Goal: Information Seeking & Learning: Learn about a topic

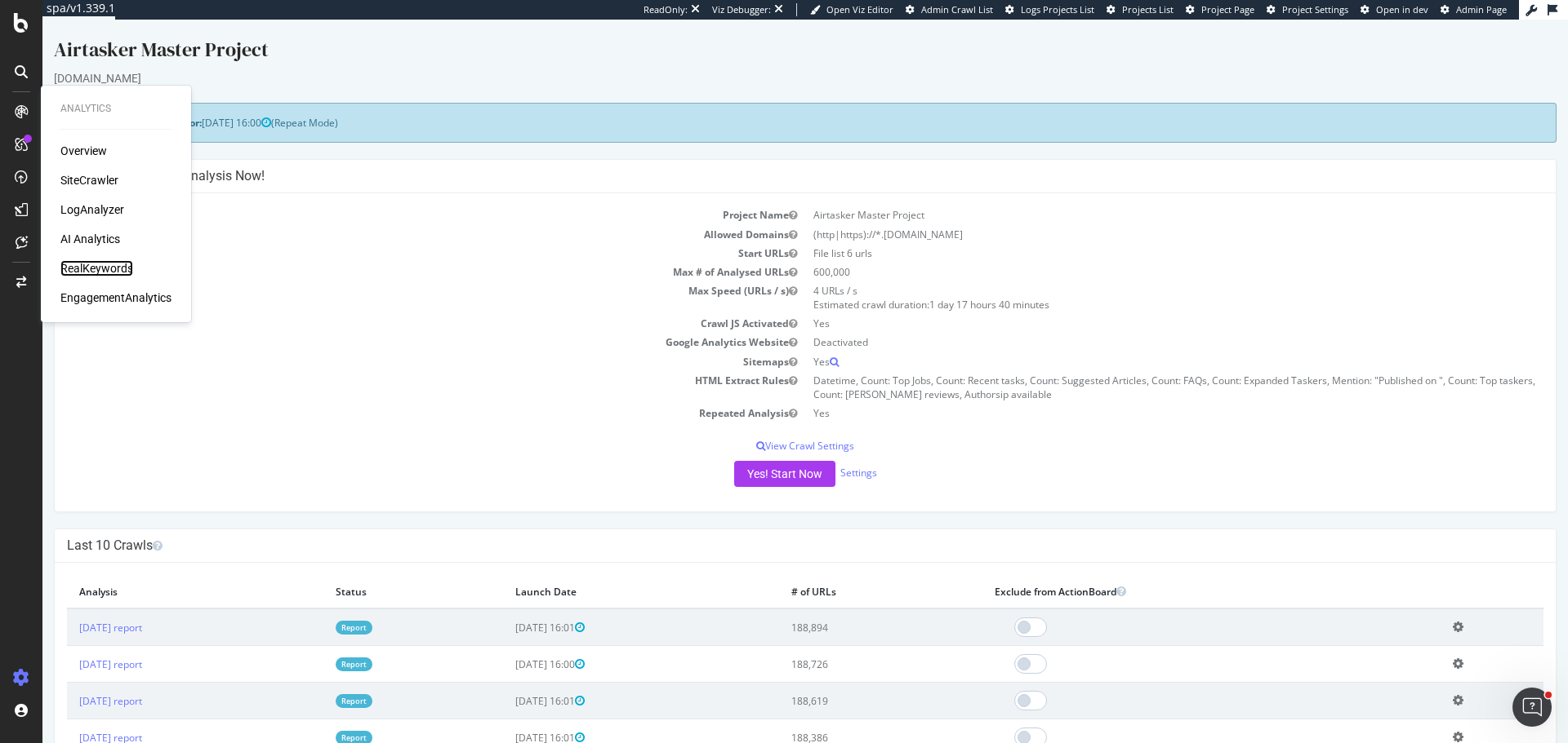
click at [99, 271] on div "RealKeywords" at bounding box center [96, 268] width 73 height 16
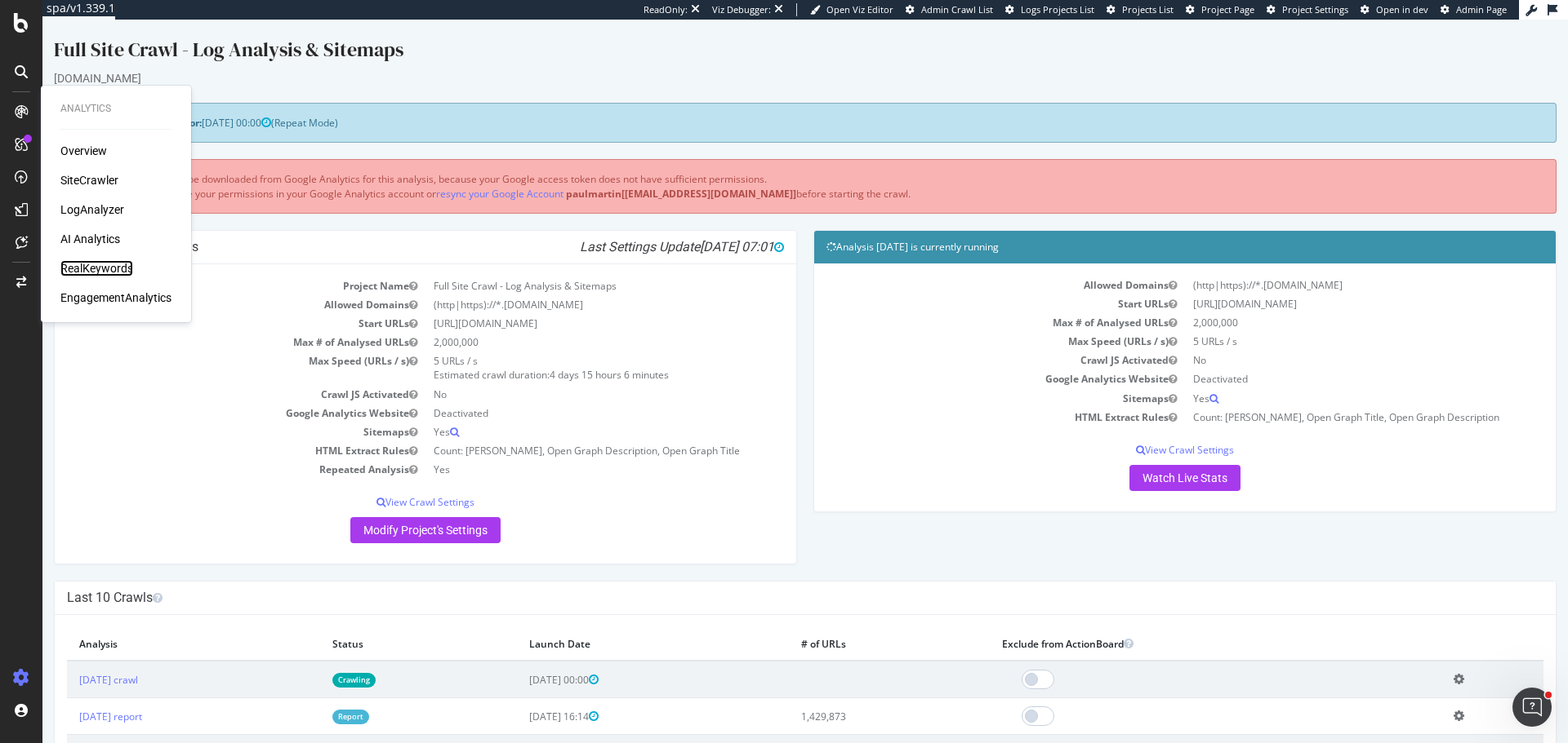
click at [104, 268] on div "RealKeywords" at bounding box center [96, 268] width 73 height 16
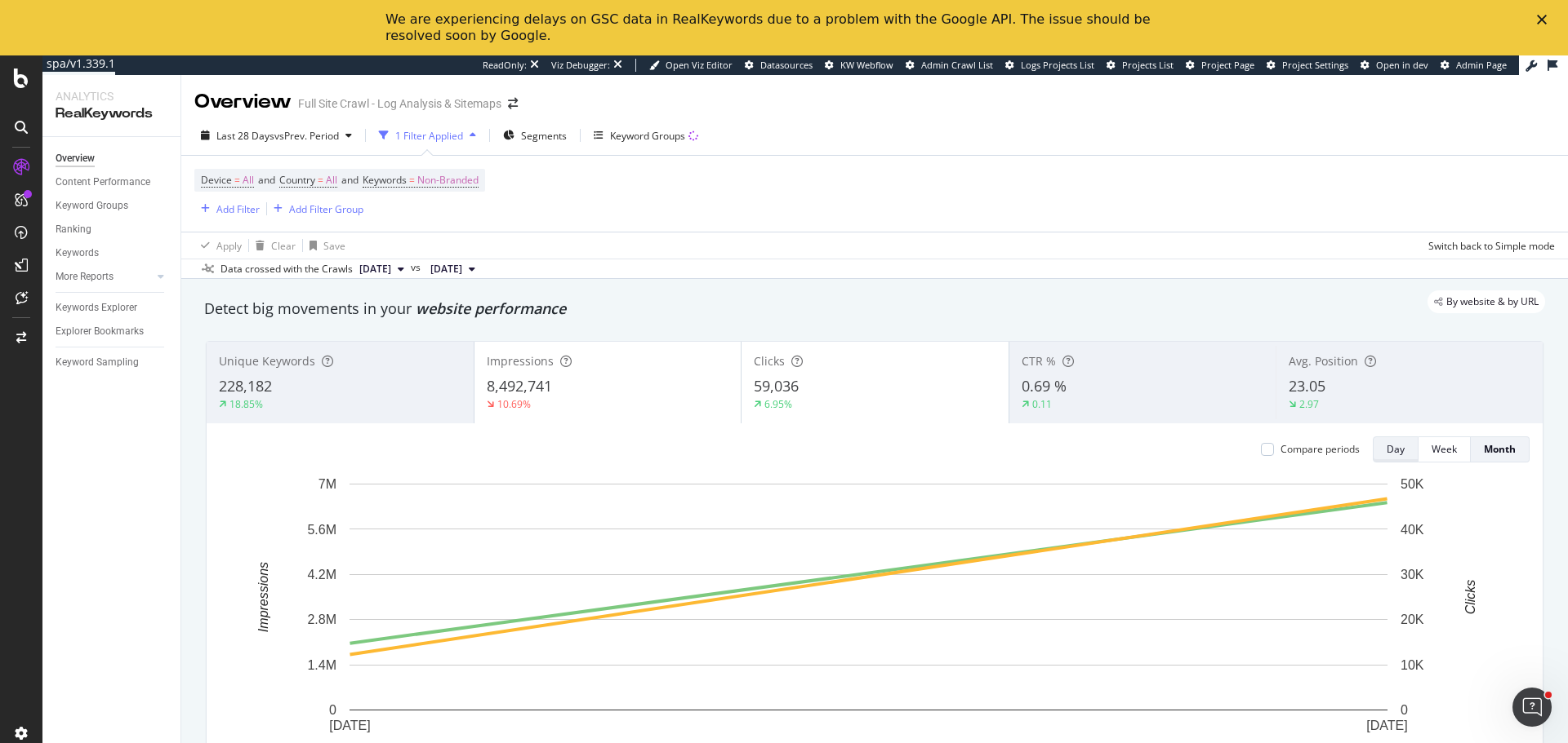
click at [1387, 455] on div "Day" at bounding box center [1395, 449] width 18 height 14
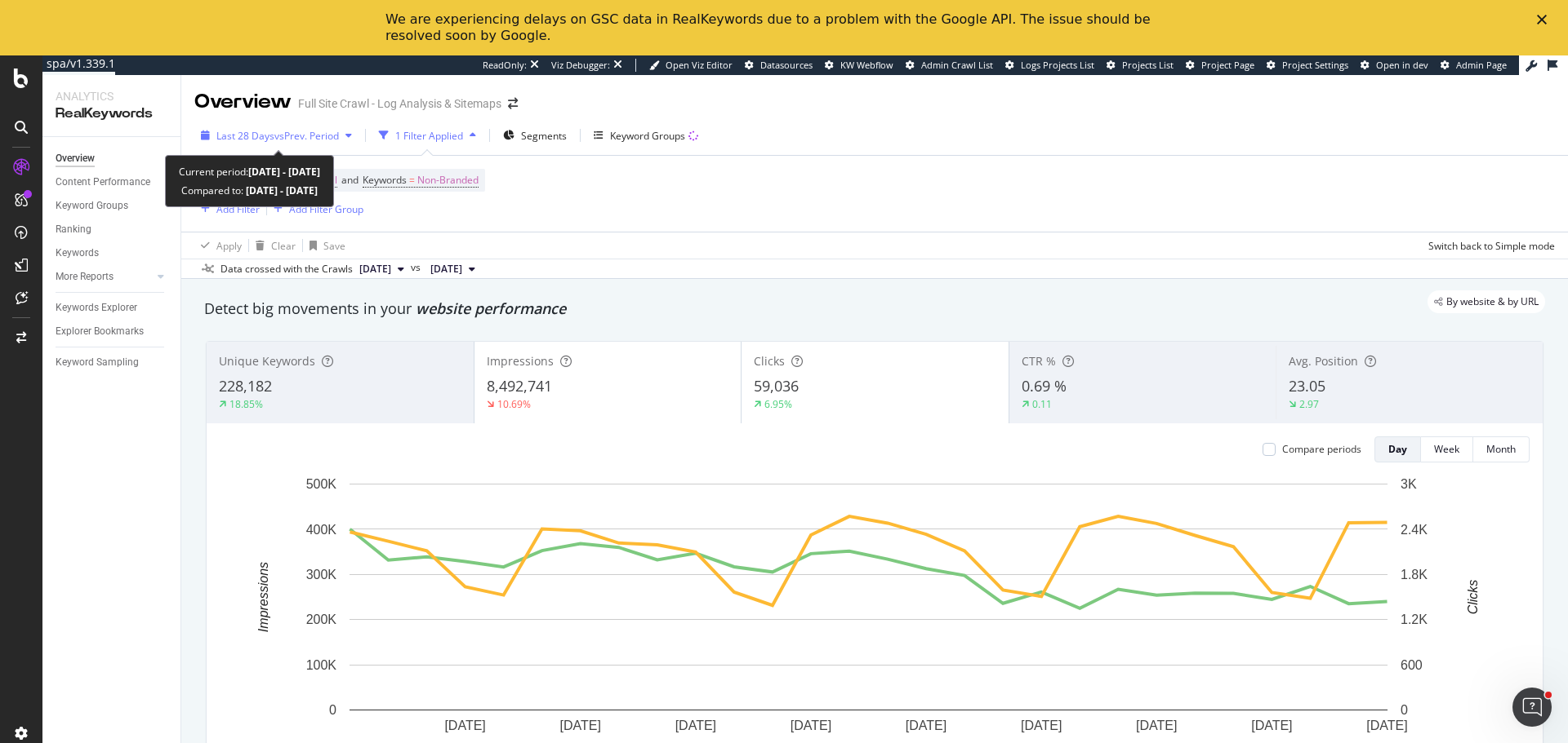
click at [262, 141] on span "Last 28 Days" at bounding box center [245, 135] width 58 height 14
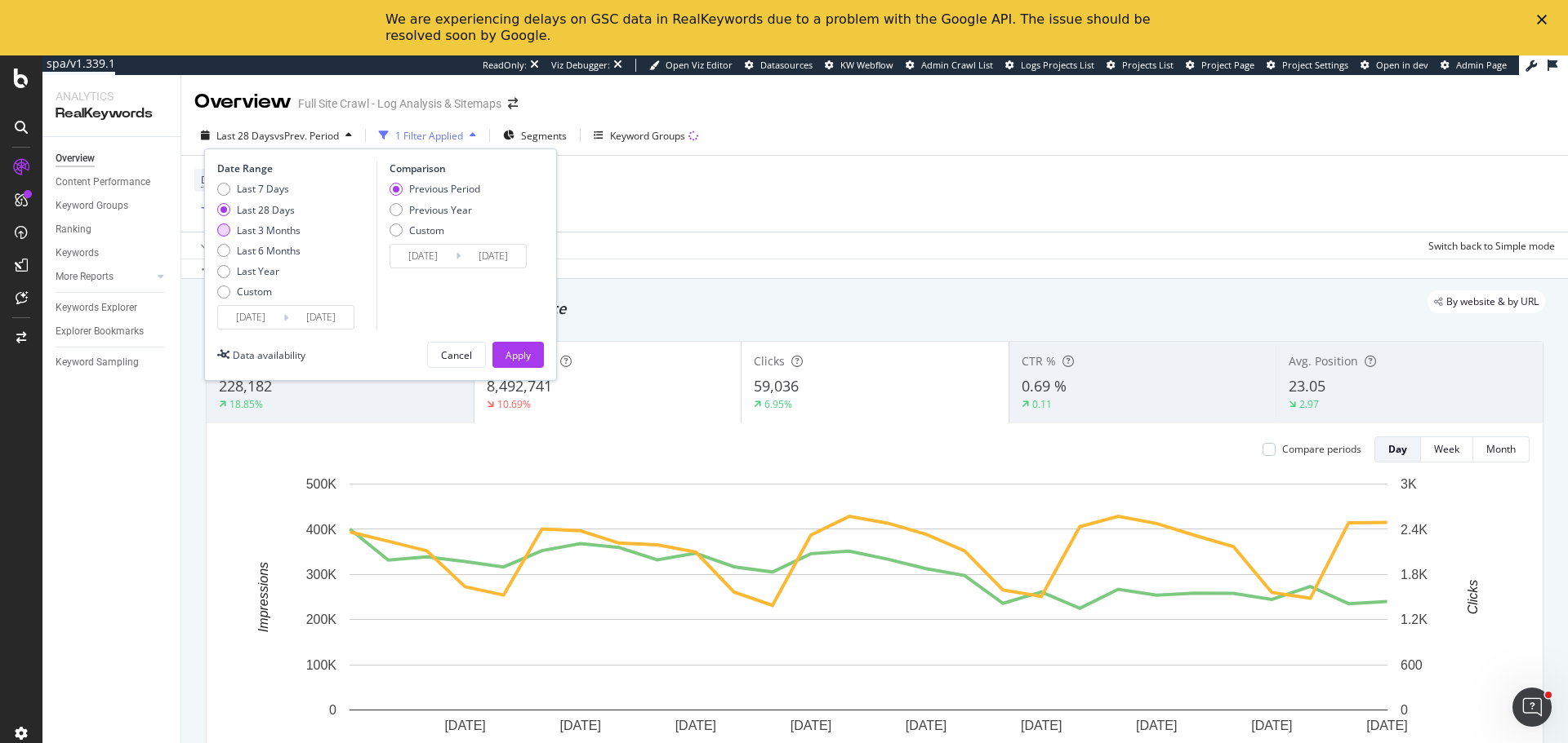
click at [246, 225] on div "Last 3 Months" at bounding box center [268, 230] width 64 height 14
type input "2025/06/23"
type input "2025/03/23"
type input "2025/06/22"
click at [251, 214] on div "Last 28 Days" at bounding box center [265, 210] width 58 height 14
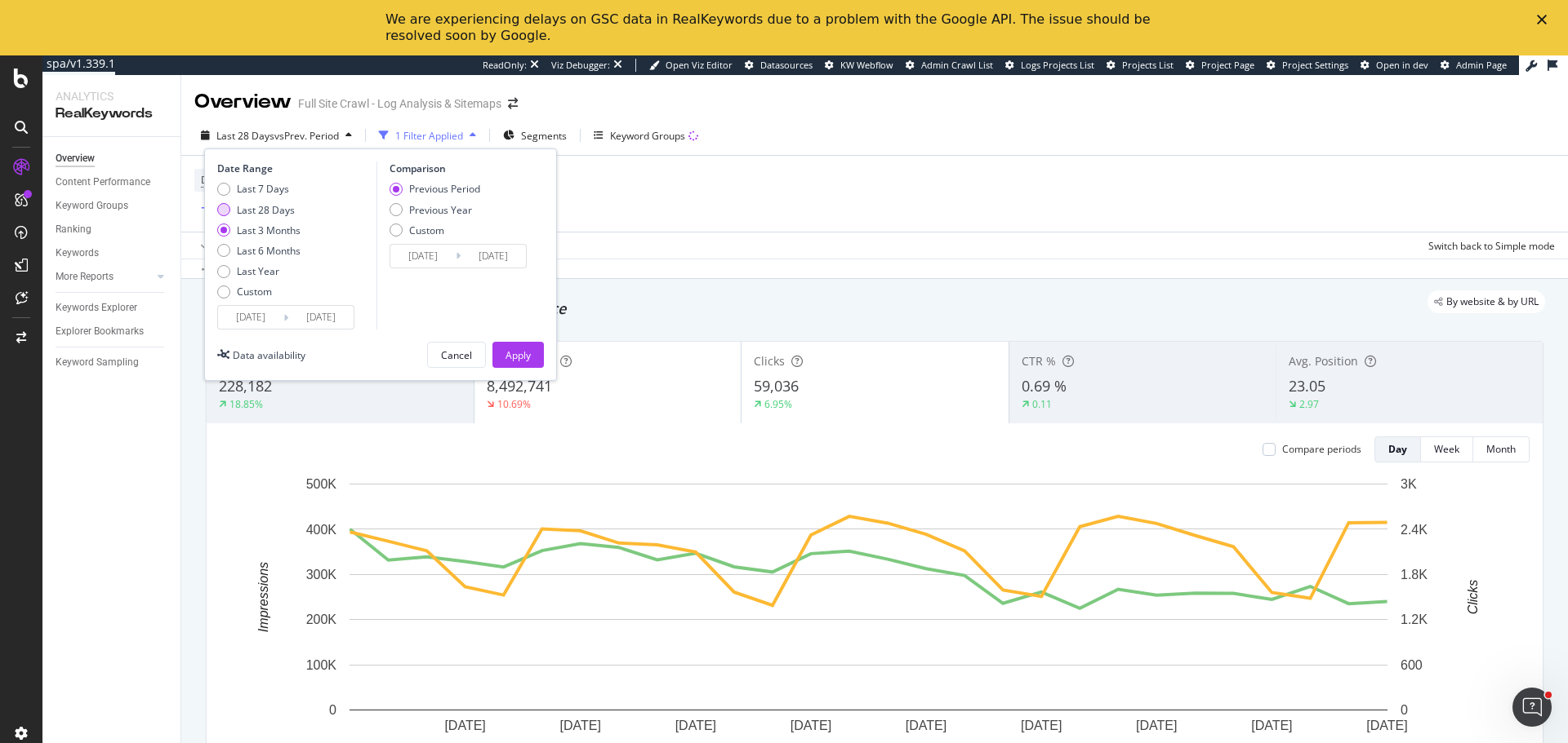
type input "2025/08/26"
type input "2025/07/29"
type input "2025/08/25"
click at [515, 362] on div "Apply" at bounding box center [518, 355] width 26 height 25
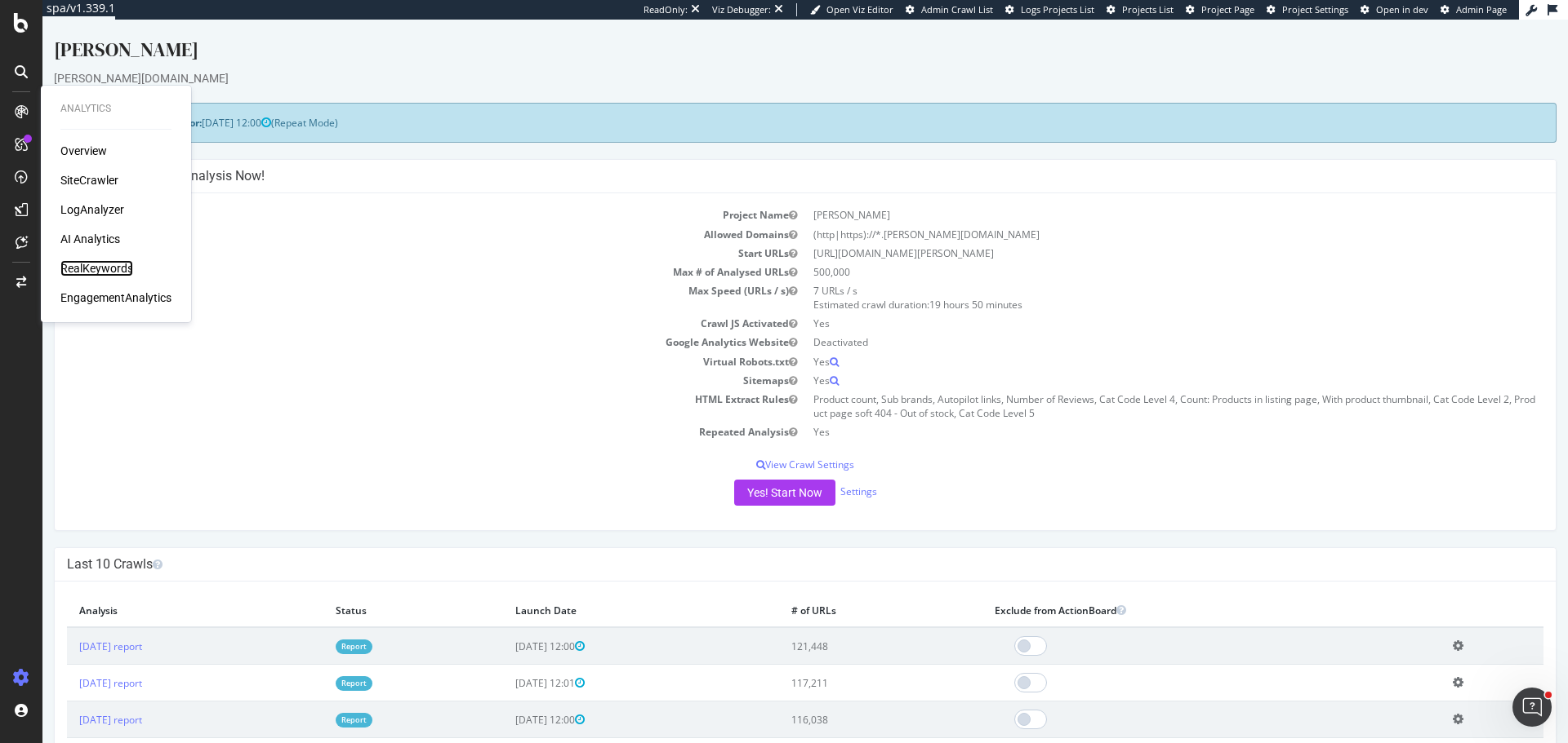
click at [97, 262] on div "RealKeywords" at bounding box center [96, 268] width 73 height 16
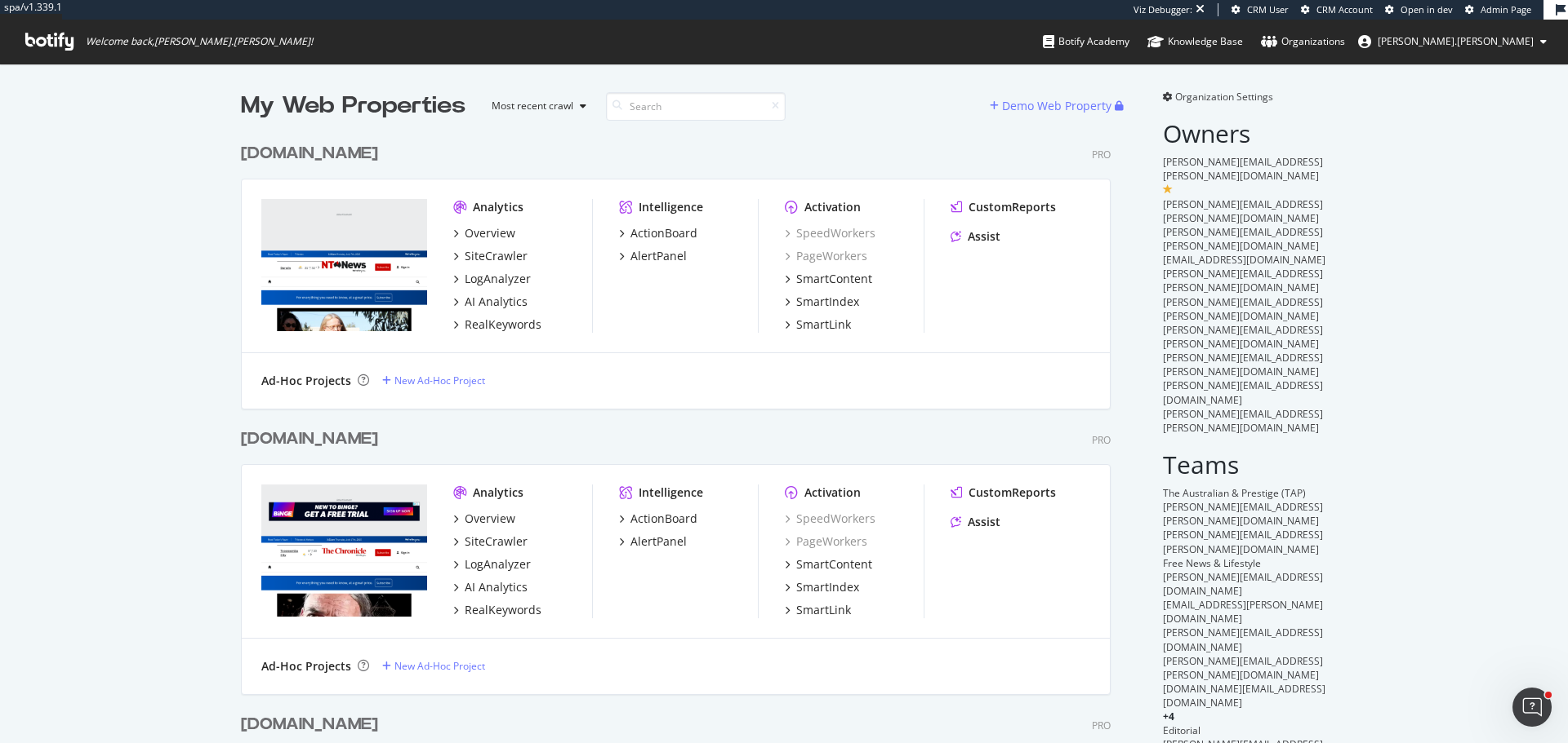
scroll to position [3968, 870]
click at [493, 330] on div "RealKeywords" at bounding box center [503, 324] width 76 height 16
click at [521, 608] on div "RealKeywords" at bounding box center [503, 609] width 76 height 16
